Goal: Task Accomplishment & Management: Manage account settings

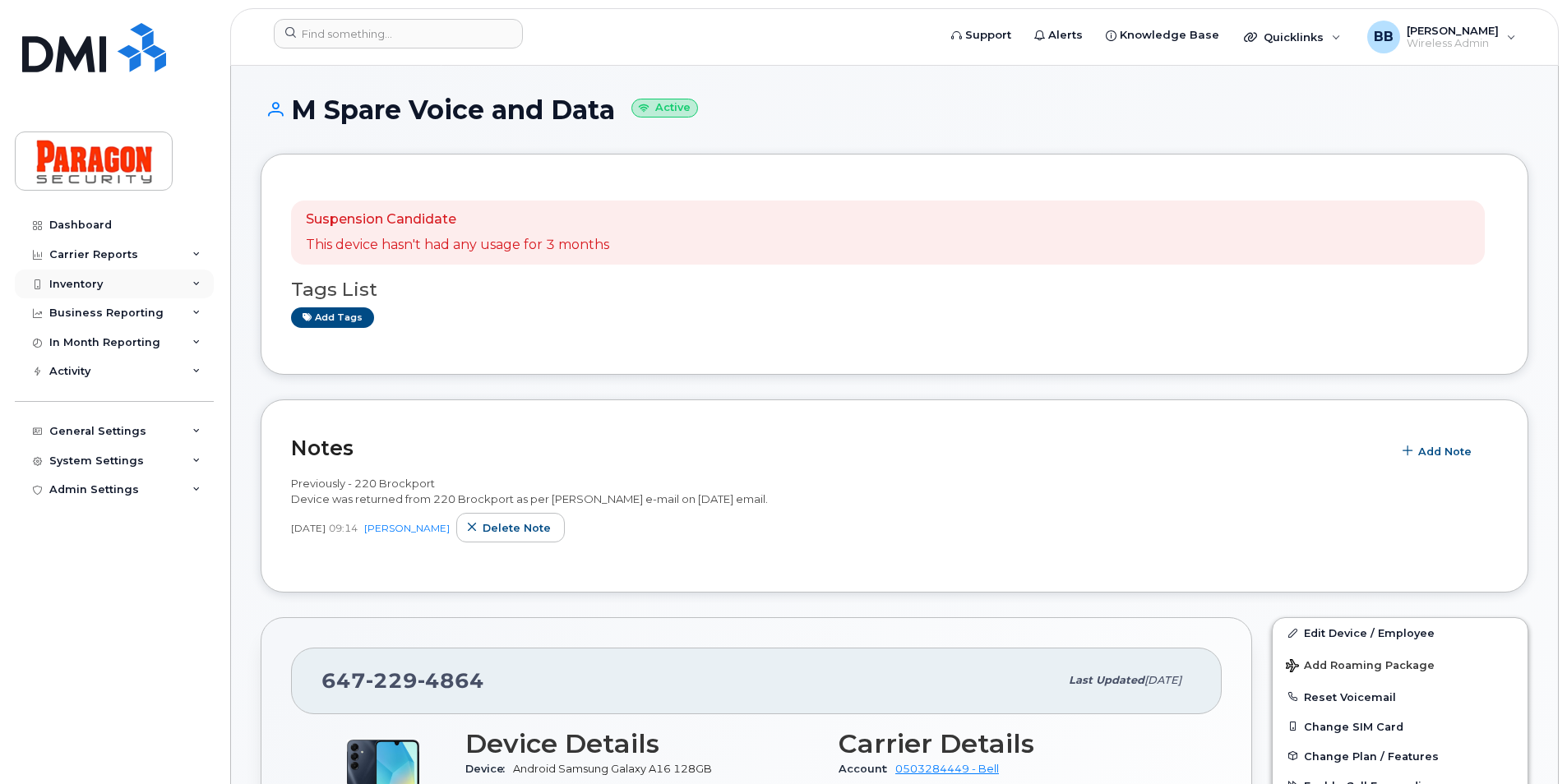
click at [78, 284] on div "Inventory" at bounding box center [76, 284] width 53 height 13
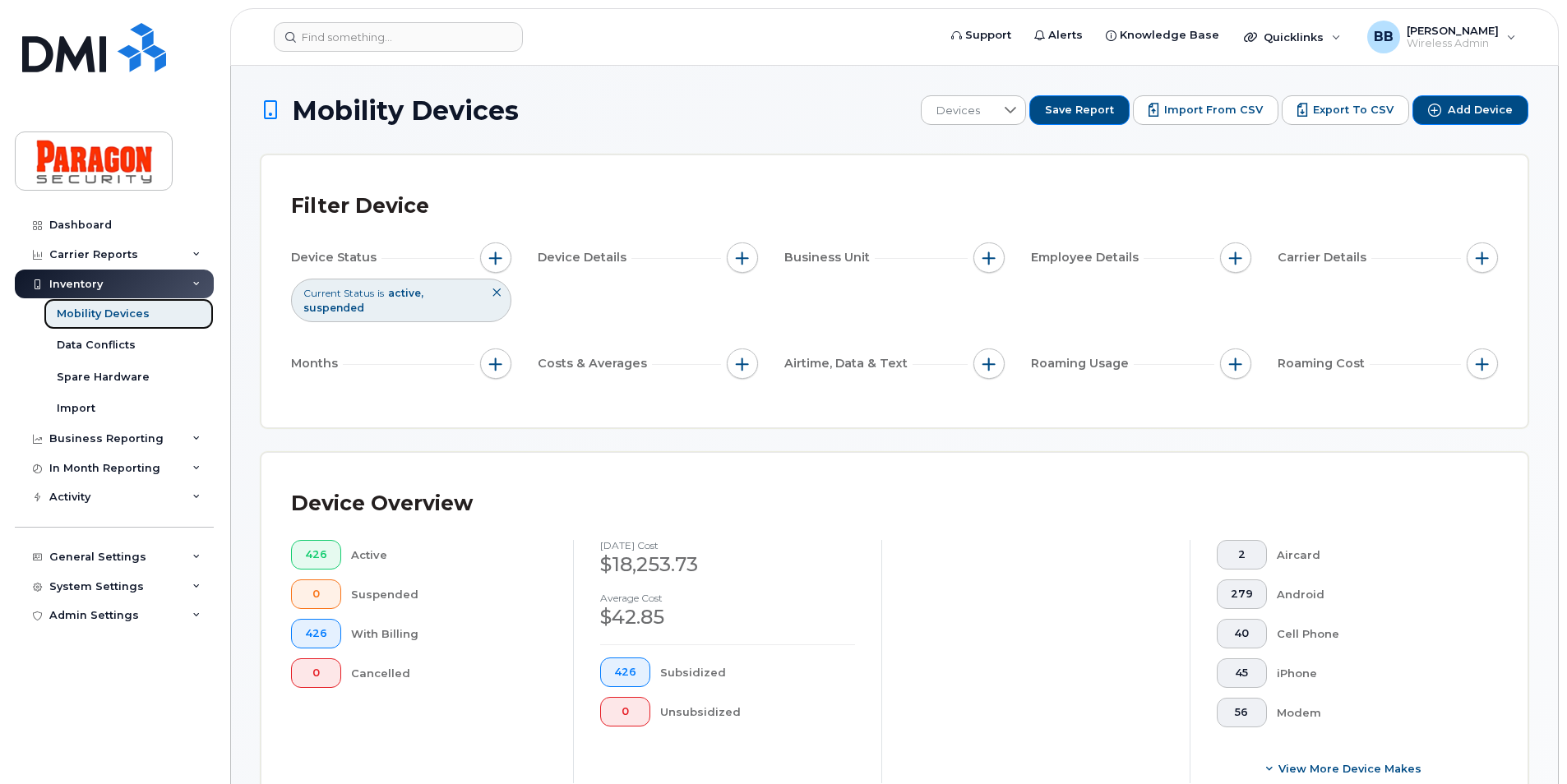
click at [158, 323] on link "Mobility Devices" at bounding box center [128, 313] width 170 height 31
click at [101, 312] on div "Mobility Devices" at bounding box center [103, 314] width 93 height 15
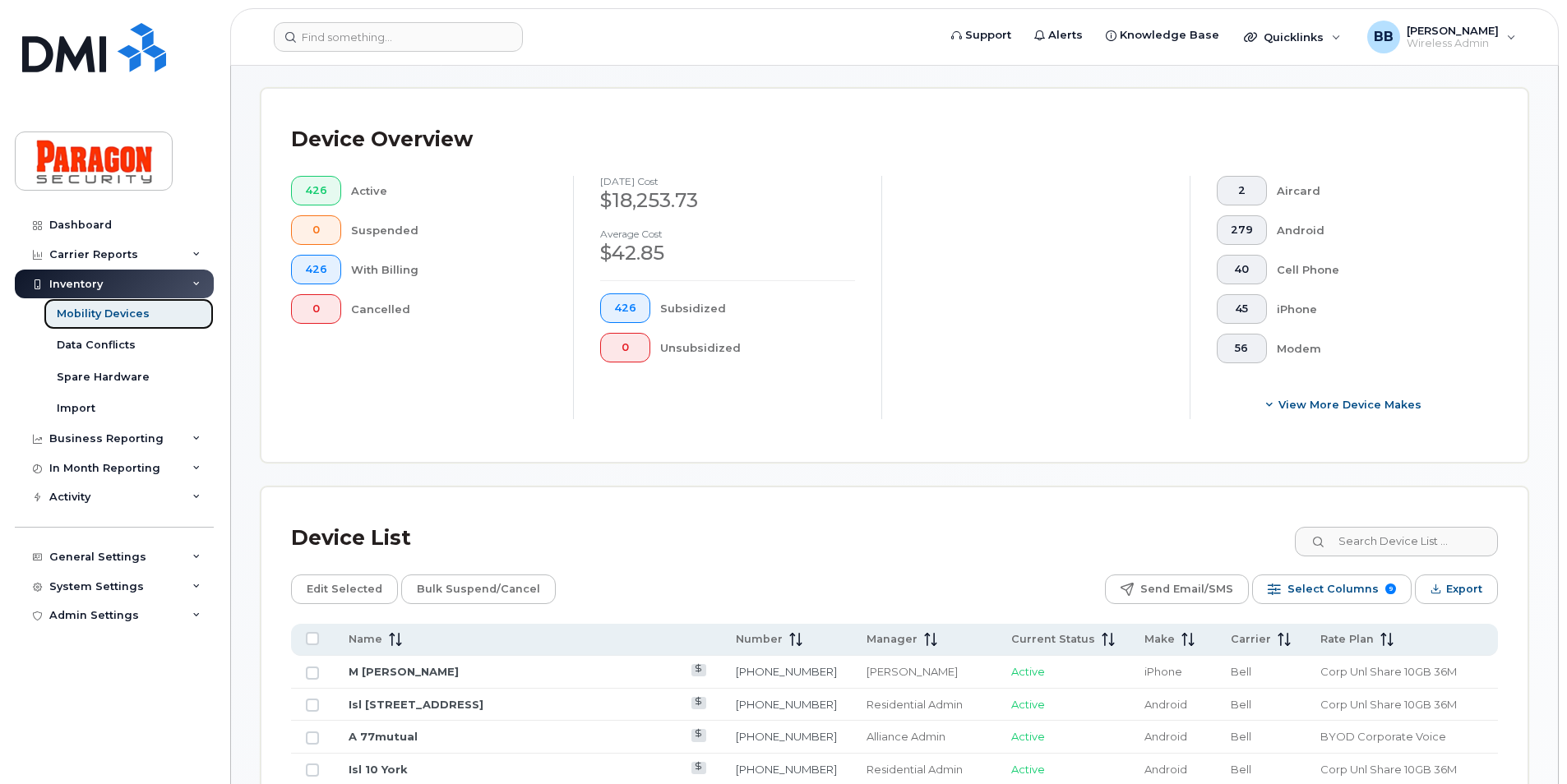
scroll to position [411, 0]
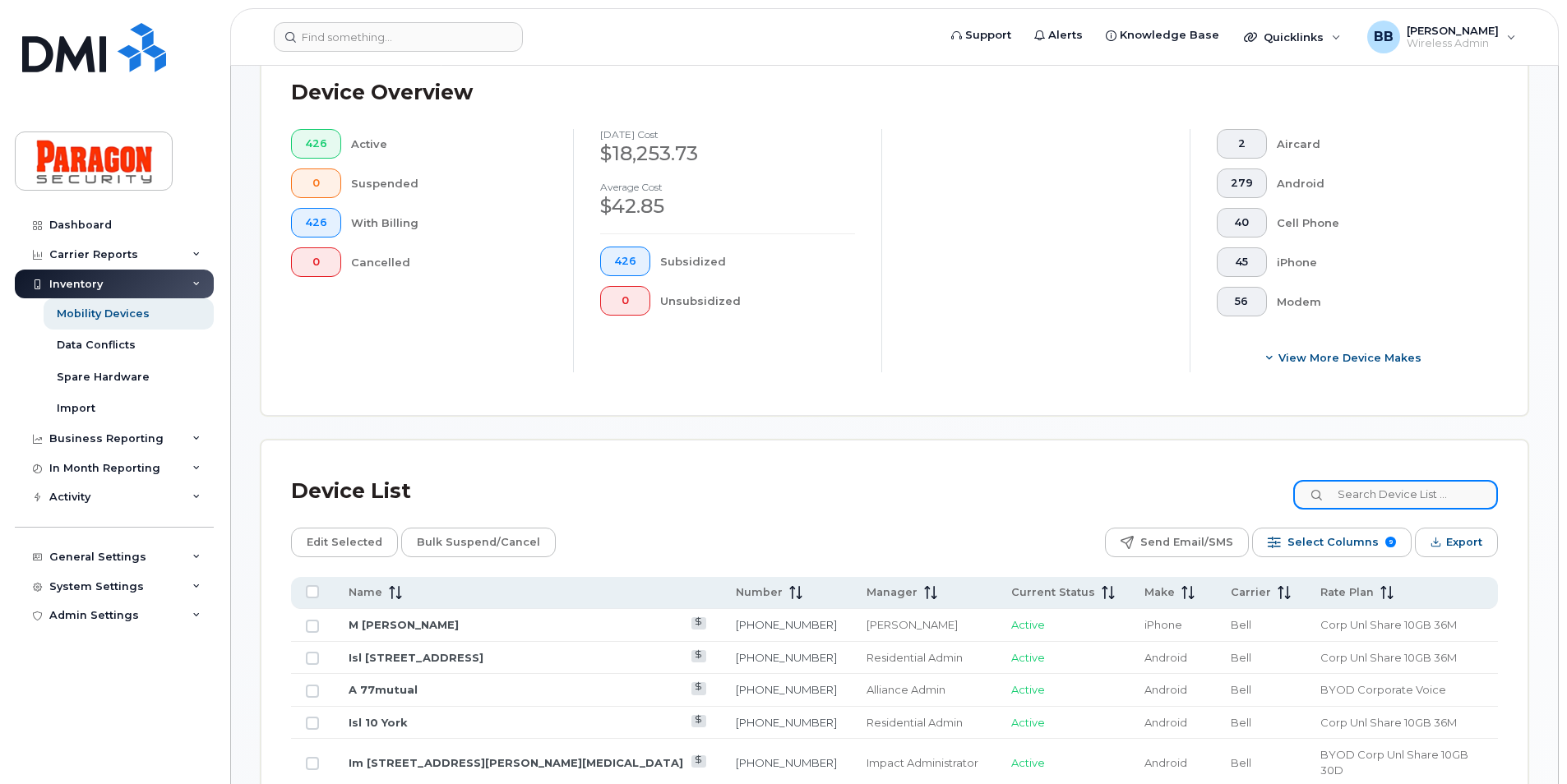
click at [1362, 497] on input at bounding box center [1396, 495] width 205 height 30
type input "4864"
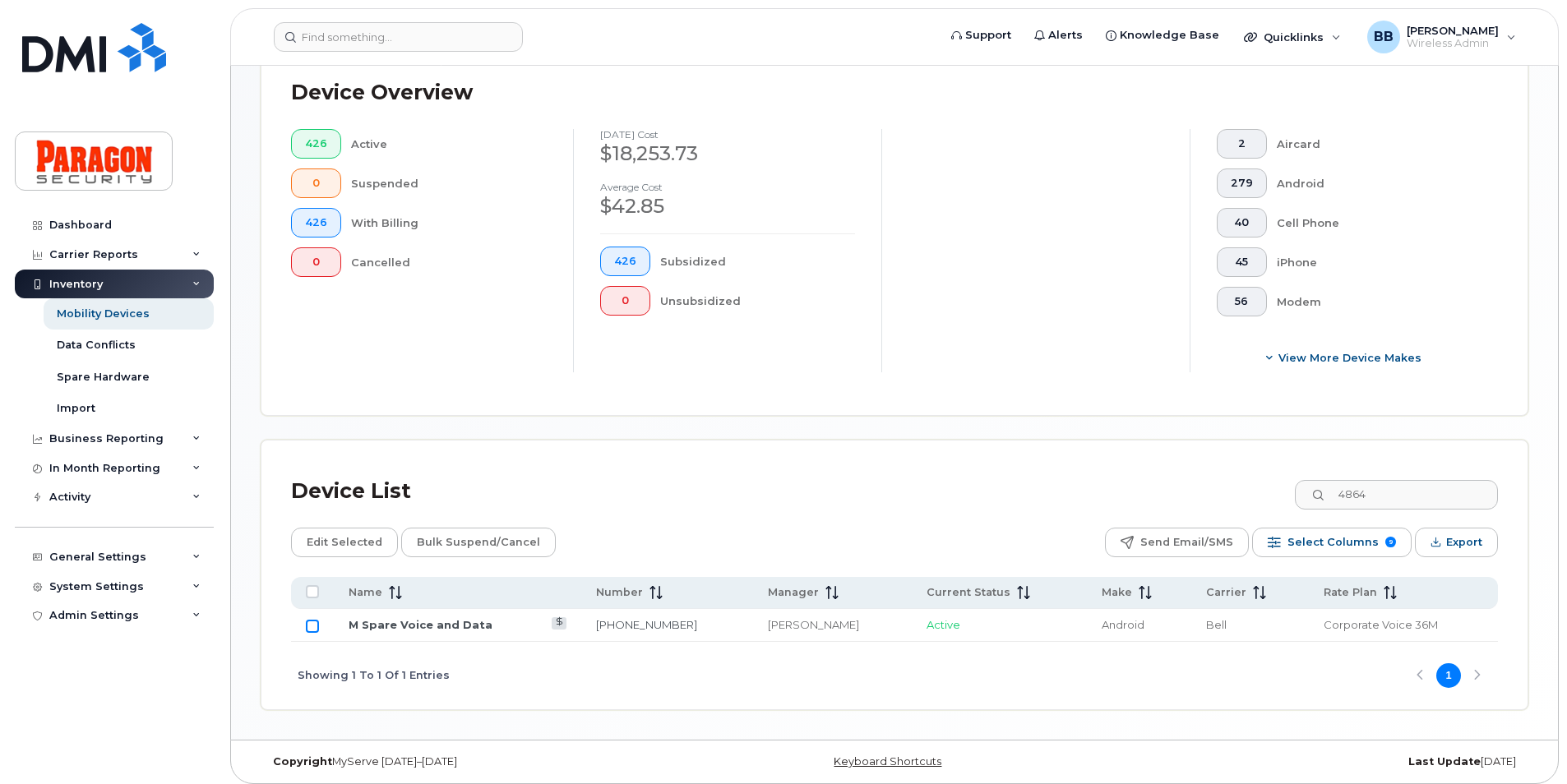
click at [312, 627] on input "Row Unselected" at bounding box center [313, 627] width 13 height 13
checkbox input "true"
click at [357, 535] on span "Edit Selected" at bounding box center [344, 542] width 76 height 25
click at [393, 627] on link "M Spare Voice and Data" at bounding box center [420, 625] width 144 height 13
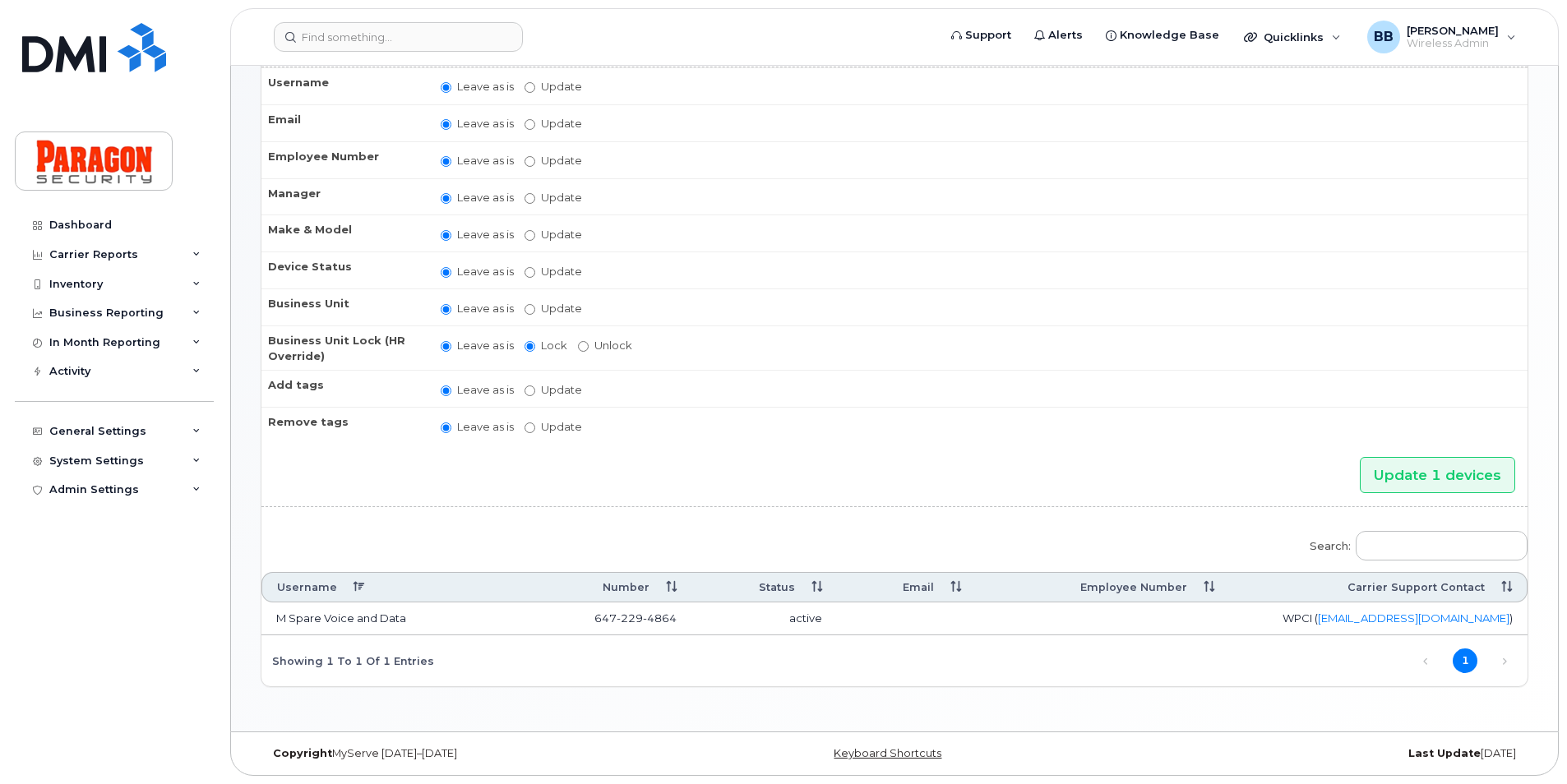
scroll to position [47, 0]
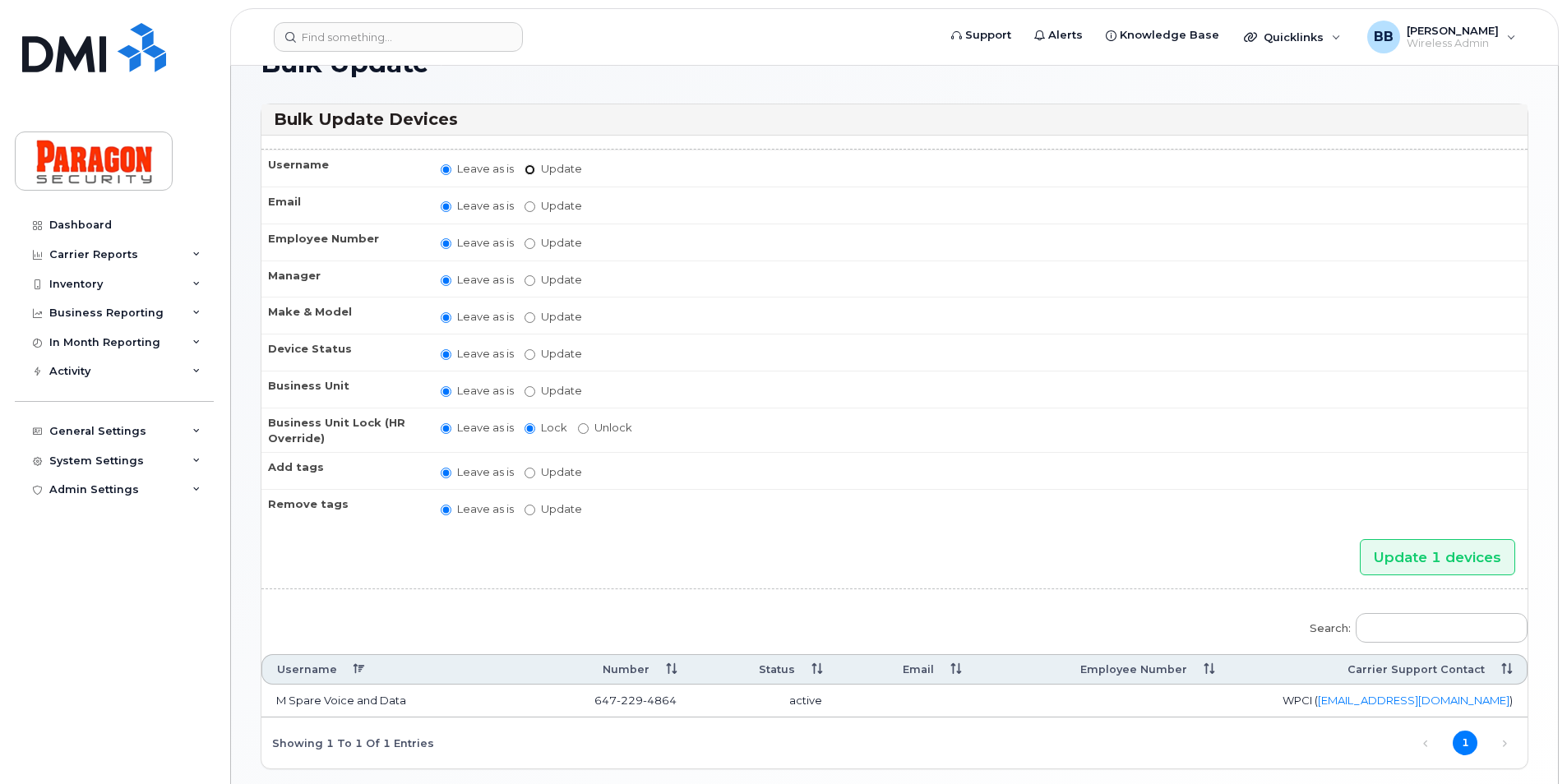
click at [530, 175] on input "Update" at bounding box center [529, 169] width 11 height 11
radio input "true"
radio input "false"
click at [661, 164] on input "Update" at bounding box center [658, 170] width 153 height 21
type input "I"
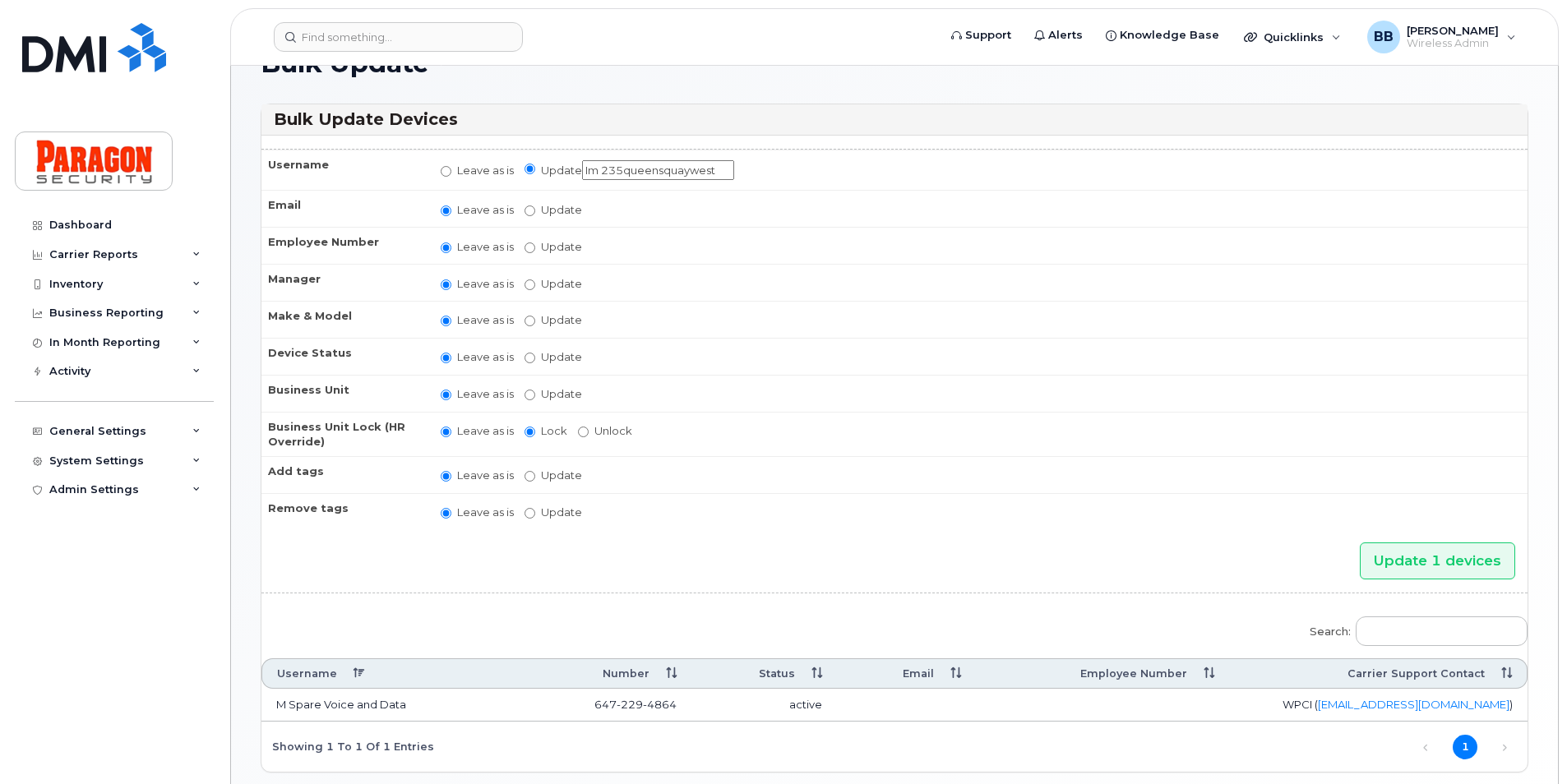
scroll to position [0, 4]
type input "Im 235queensquaywest"
click at [563, 286] on label "Update Abinaya Shenbagamoorthy Alliance Admin Barb Burling Blue Administrator B…" at bounding box center [553, 283] width 58 height 16
click at [535, 286] on input "Update Abinaya Shenbagamoorthy Alliance Admin Barb Burling Blue Administrator B…" at bounding box center [529, 284] width 11 height 11
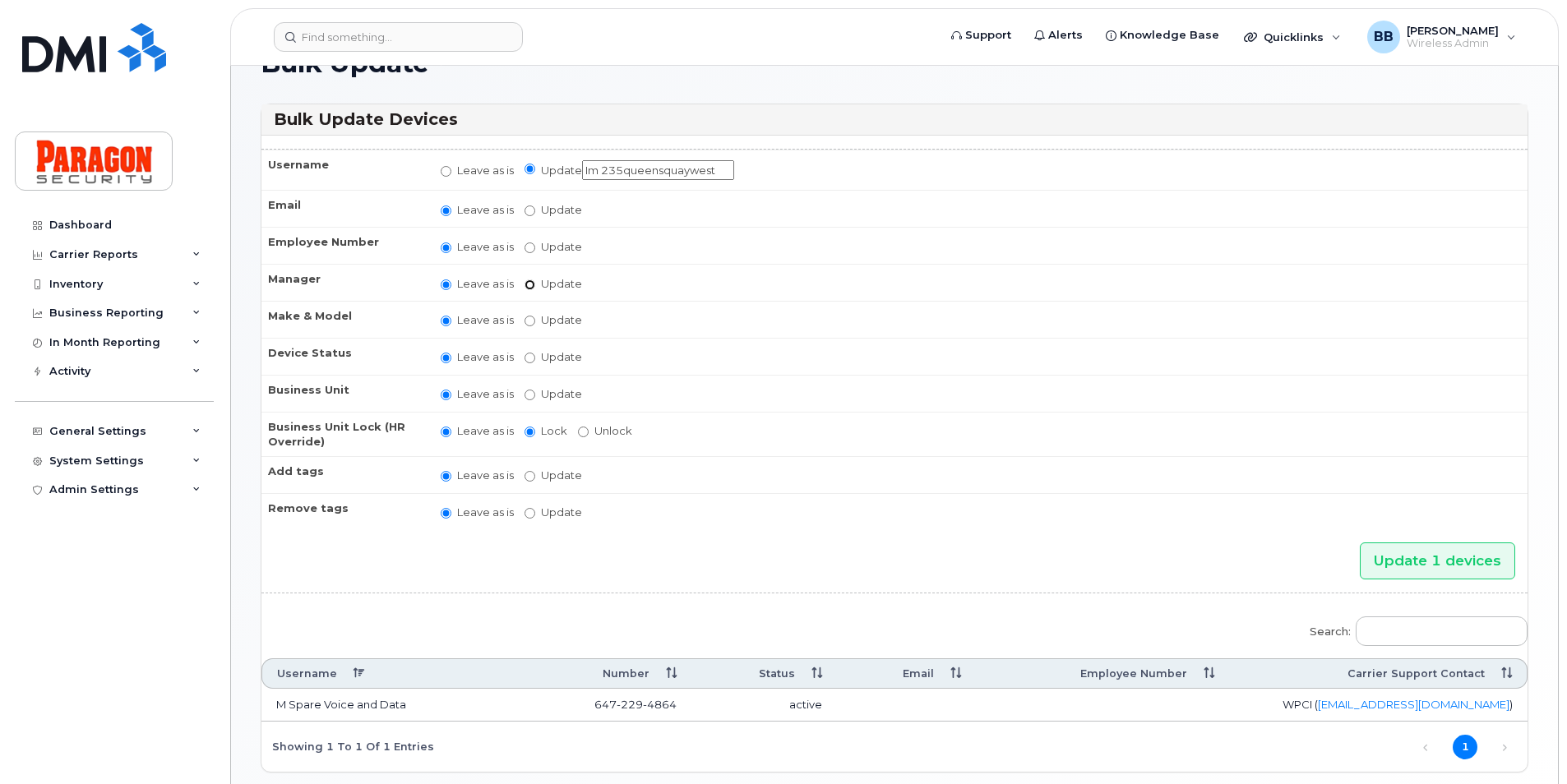
radio input "true"
radio input "false"
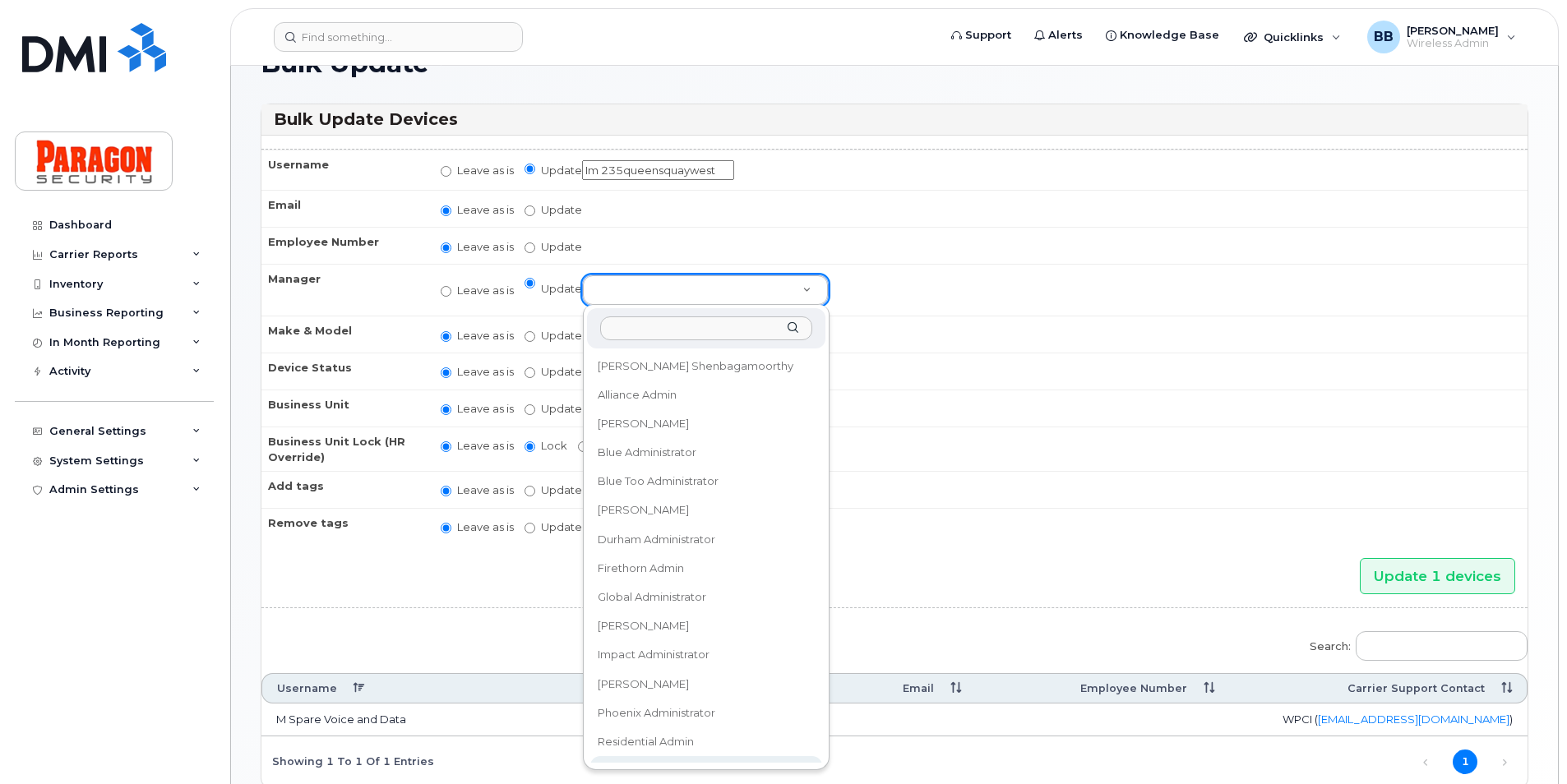
scroll to position [15, 0]
select select "1890381"
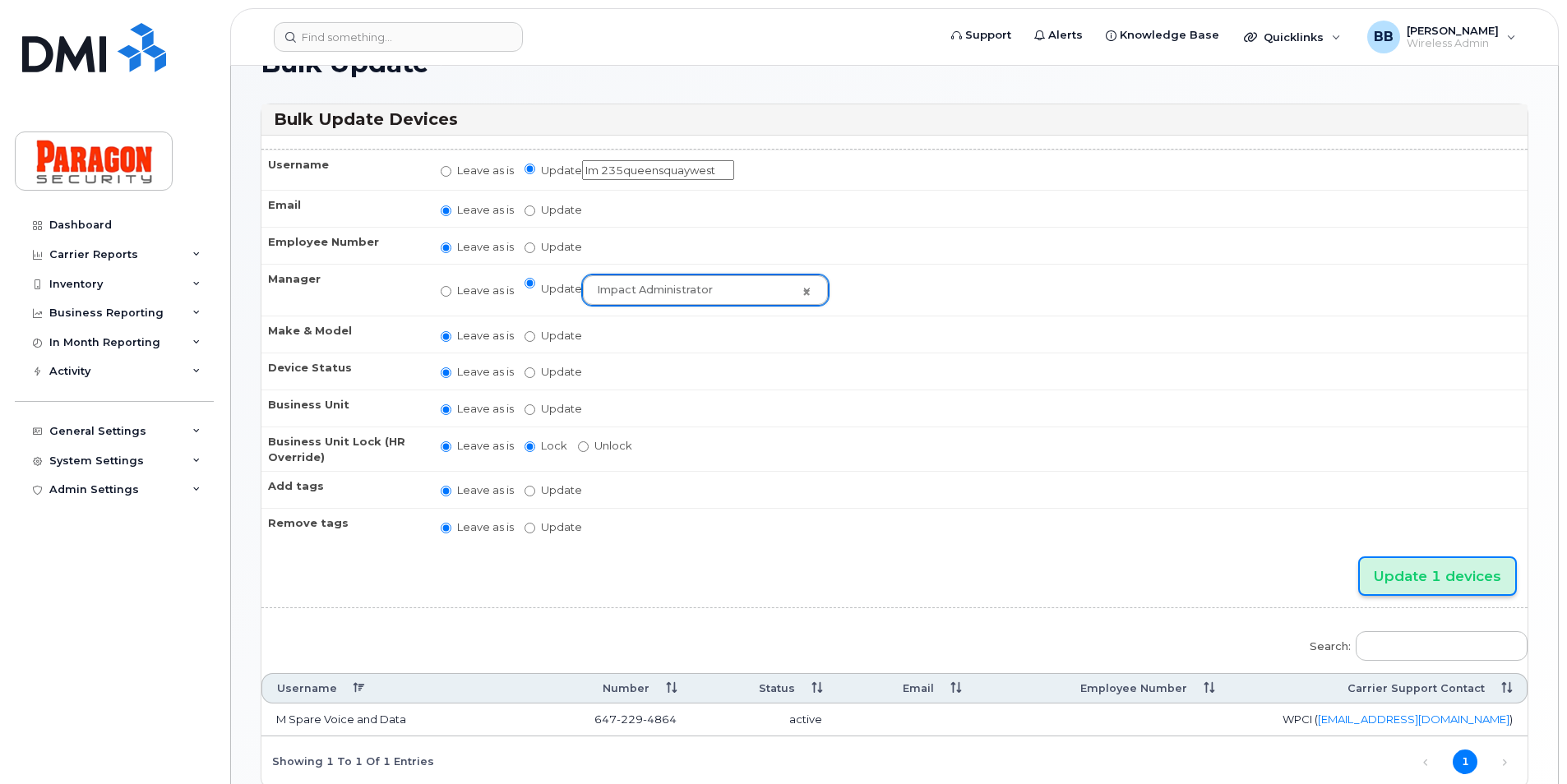
click at [1480, 573] on input "Update 1 devices" at bounding box center [1438, 577] width 155 height 37
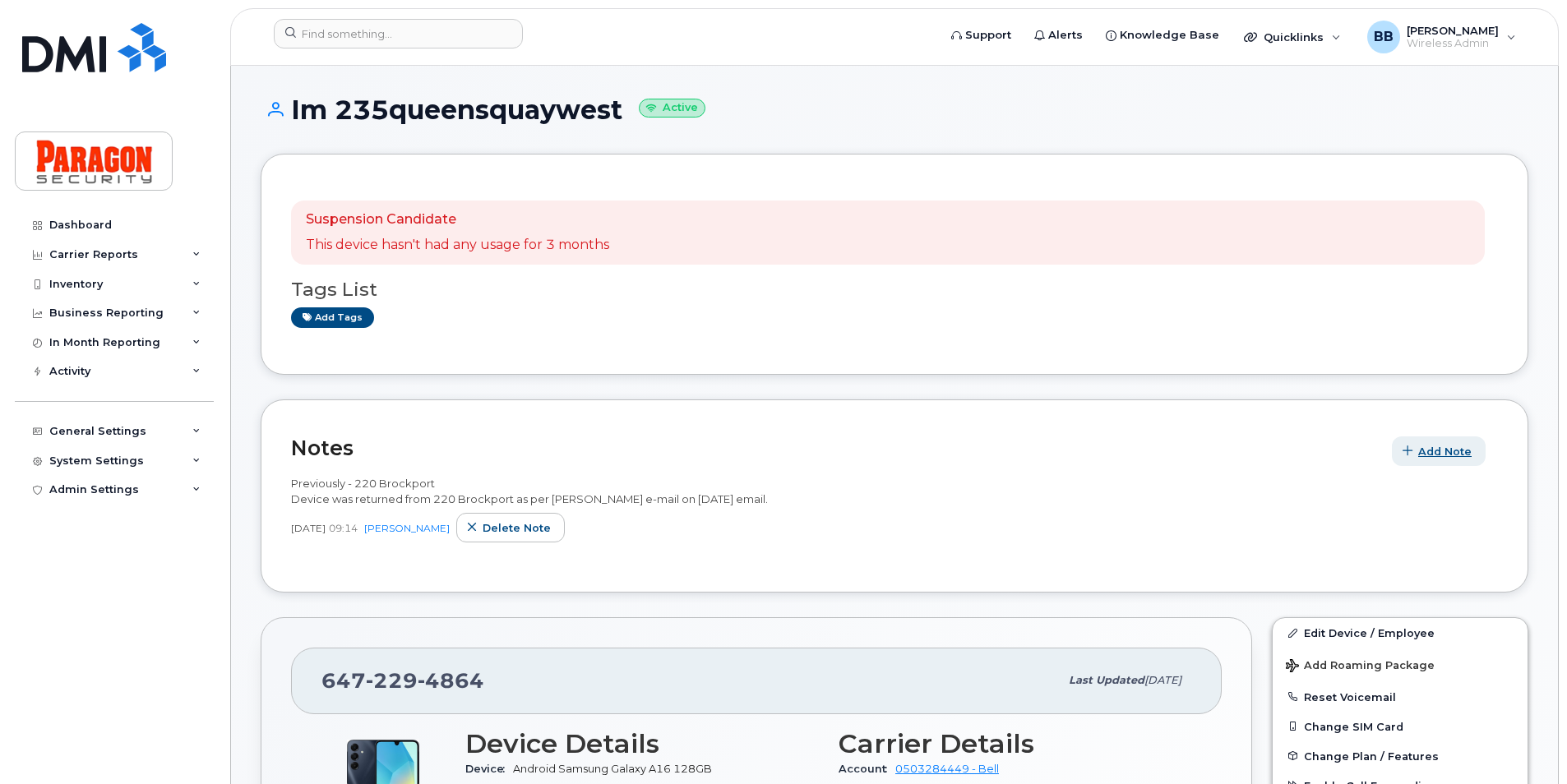
click at [1457, 444] on span "Add Note" at bounding box center [1445, 452] width 53 height 16
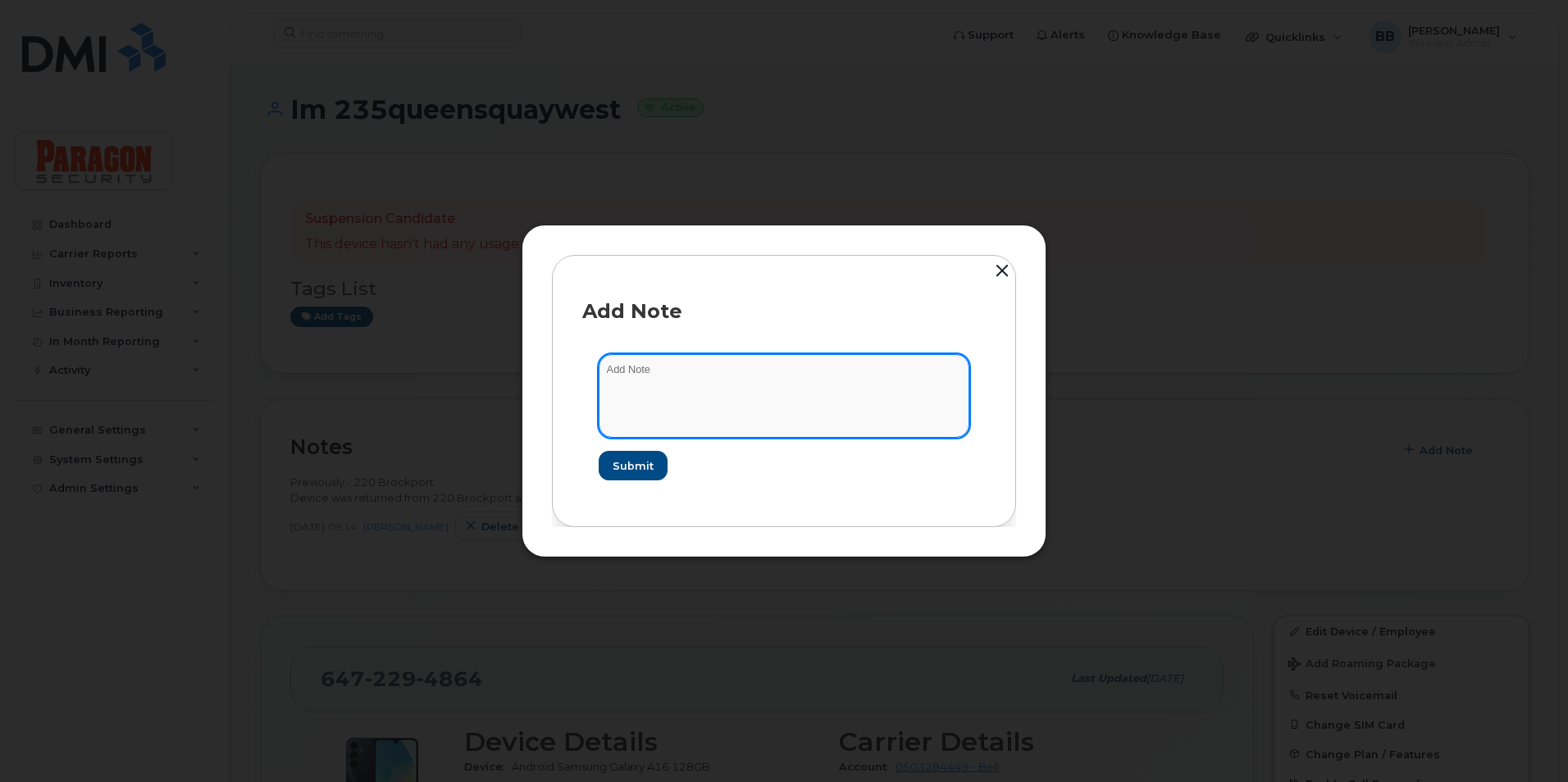
click at [893, 381] on textarea at bounding box center [784, 396] width 371 height 84
type textarea "[PERSON_NAME] site."
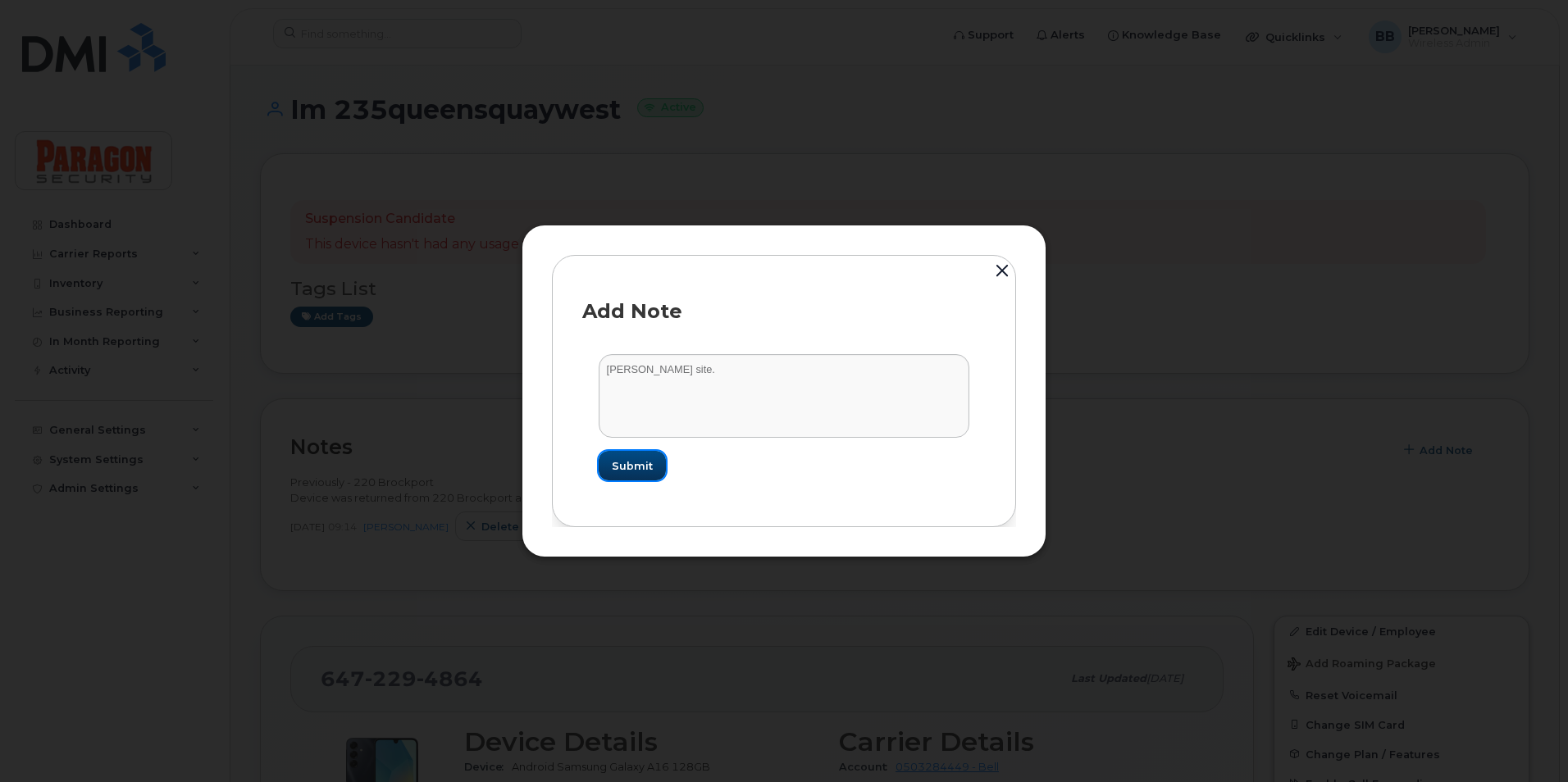
click at [635, 457] on button "Submit" at bounding box center [632, 466] width 67 height 30
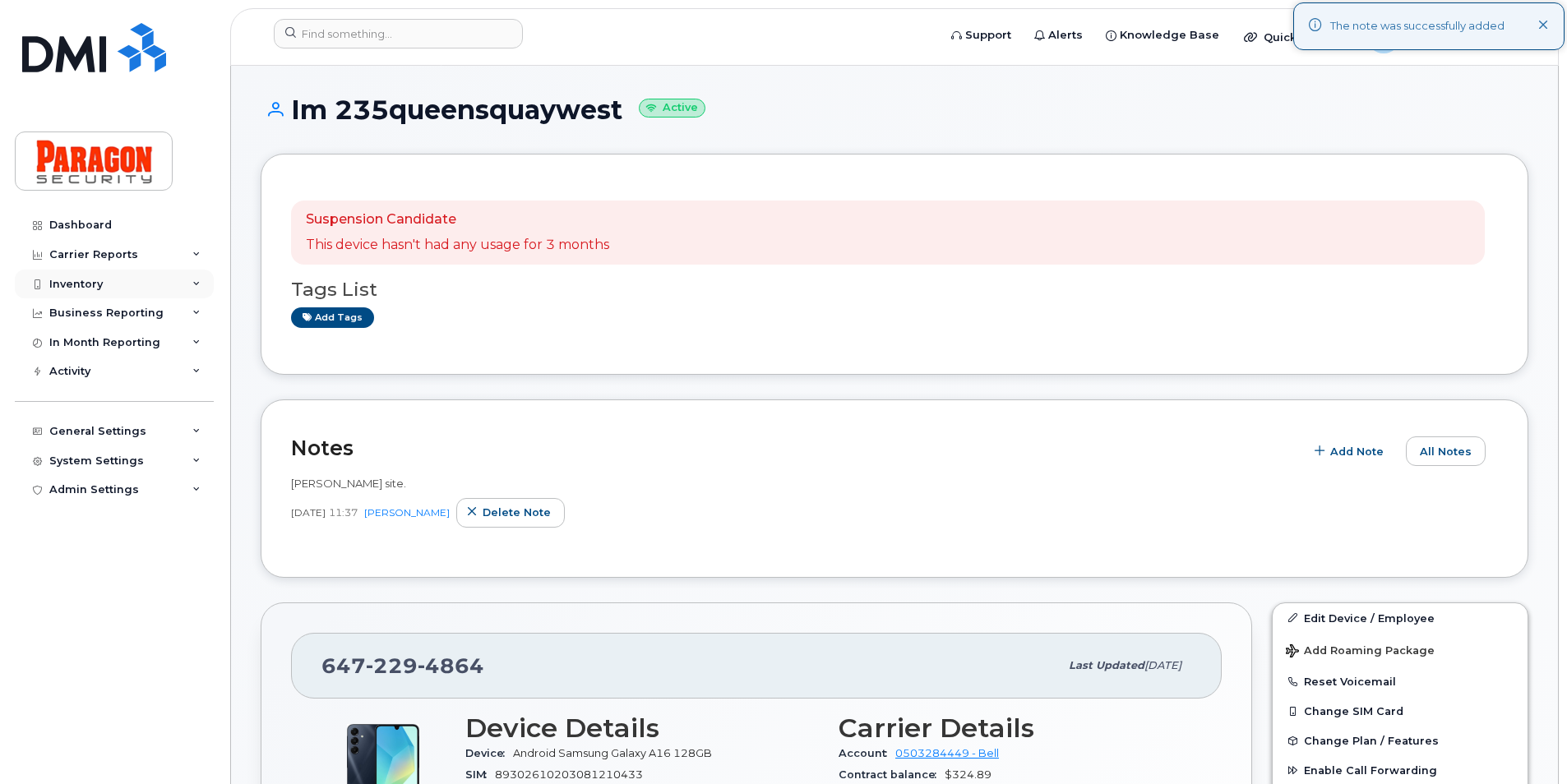
click at [103, 279] on div "Inventory" at bounding box center [114, 285] width 199 height 30
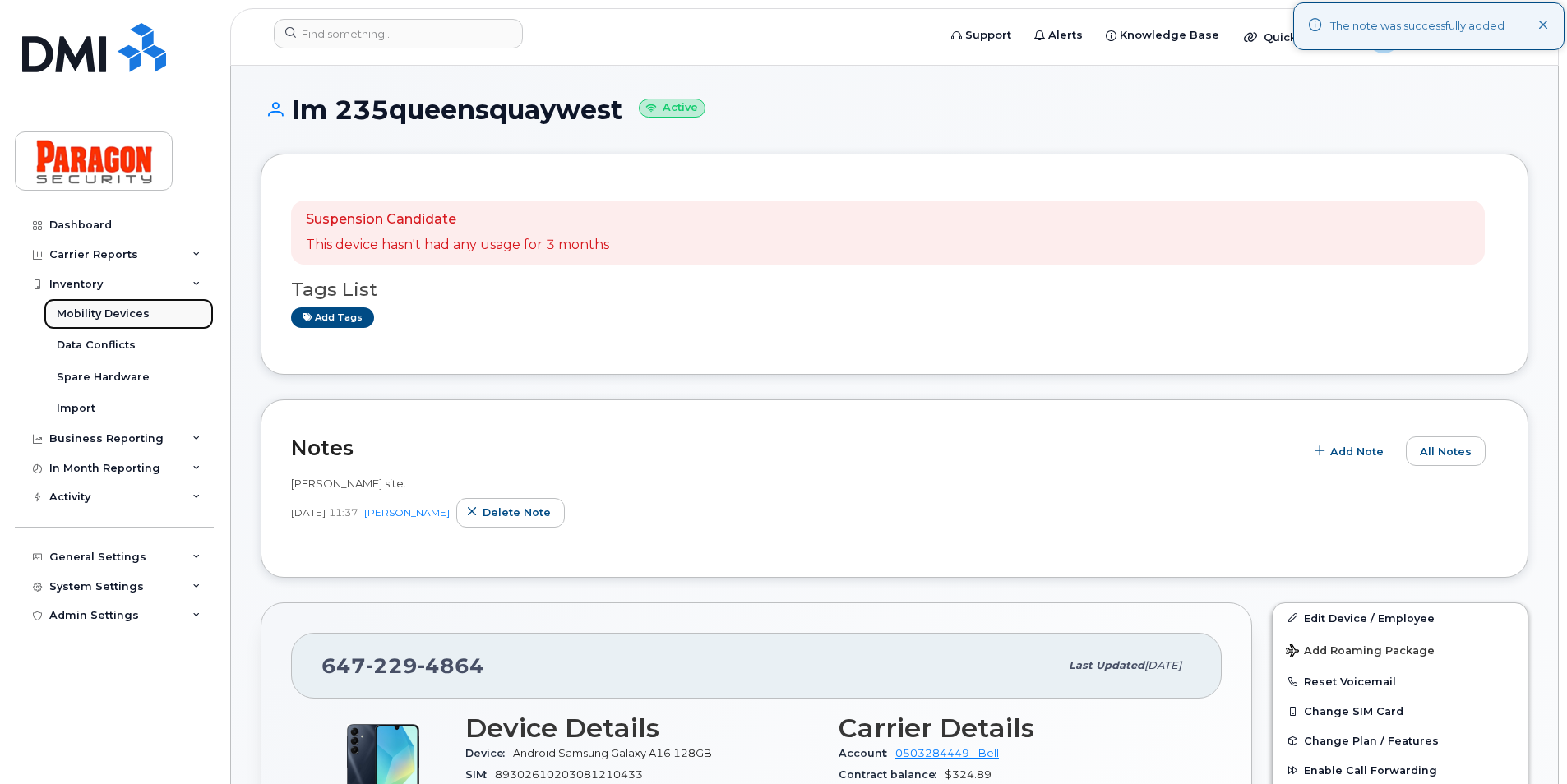
click at [90, 311] on div "Mobility Devices" at bounding box center [103, 314] width 93 height 15
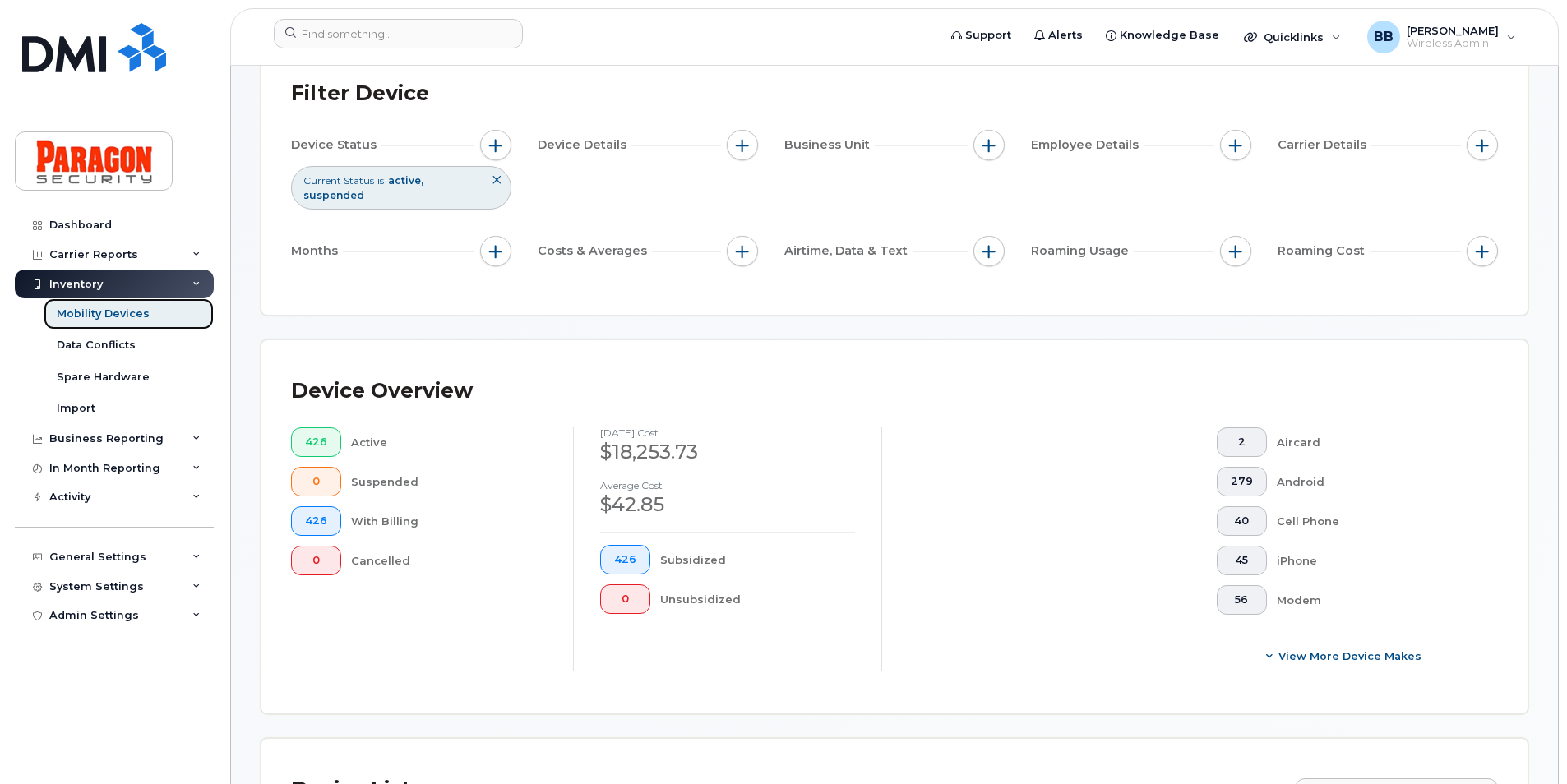
scroll to position [247, 0]
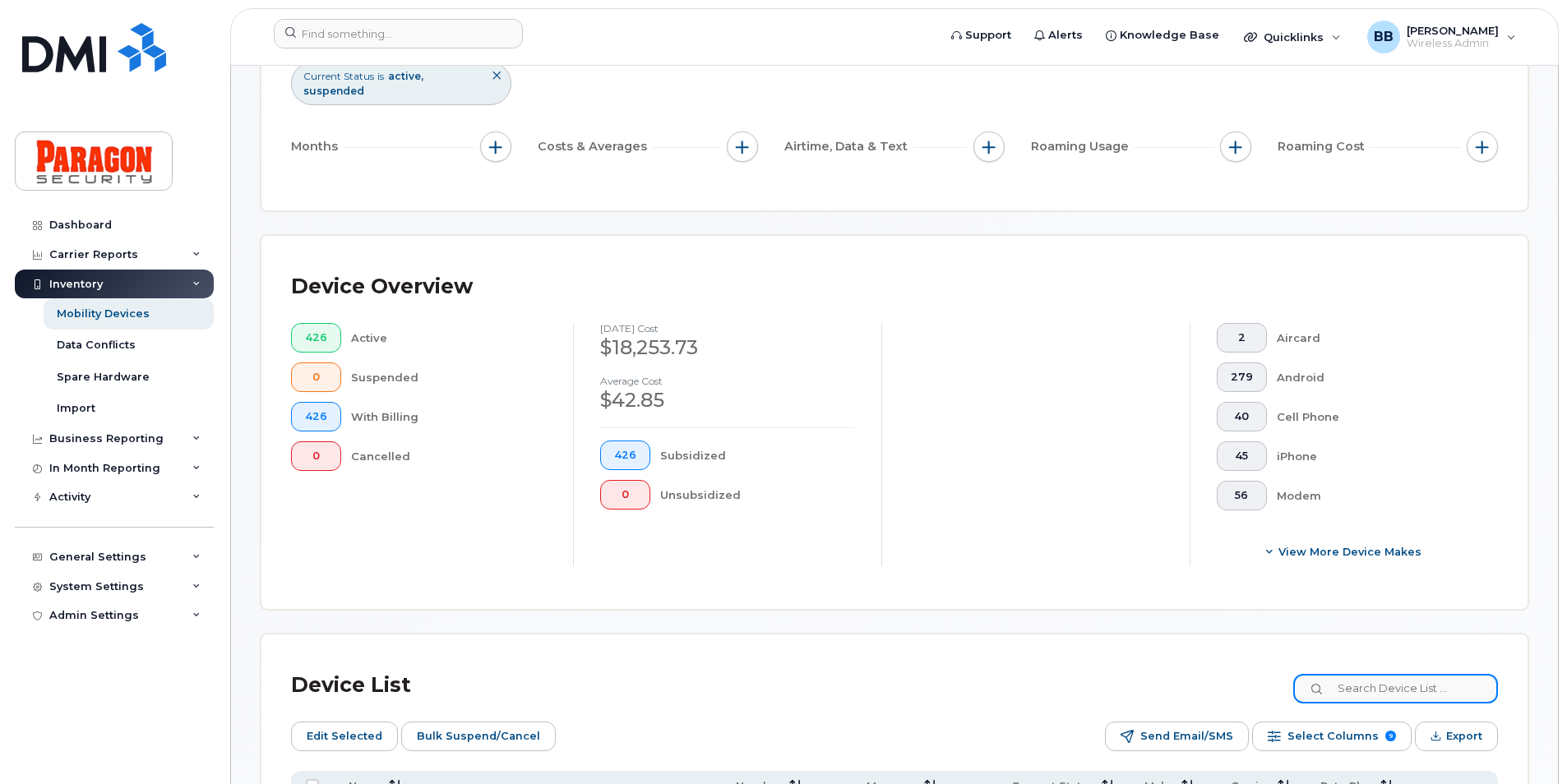
click at [1412, 690] on input at bounding box center [1396, 689] width 205 height 30
type input "4864"
